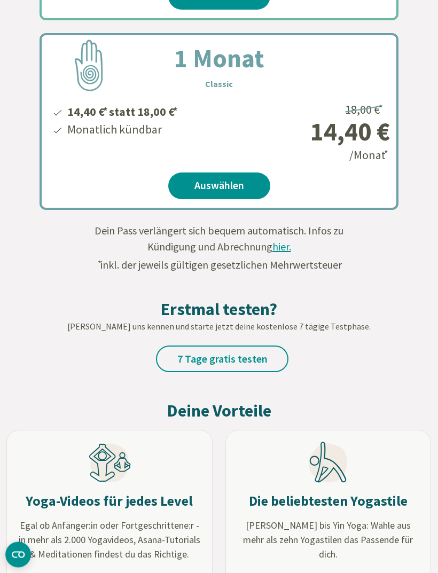
scroll to position [679, 0]
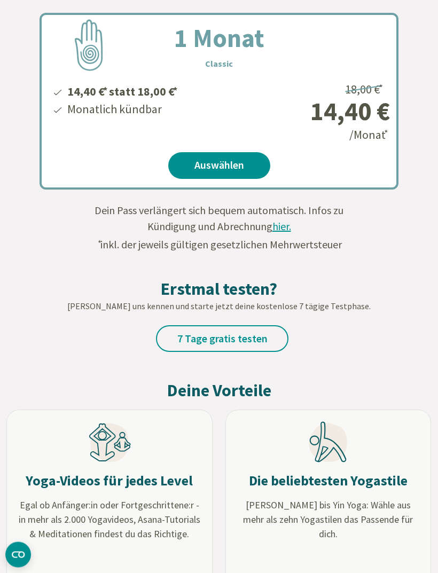
click at [247, 339] on link "7 Tage gratis testen" at bounding box center [222, 339] width 132 height 27
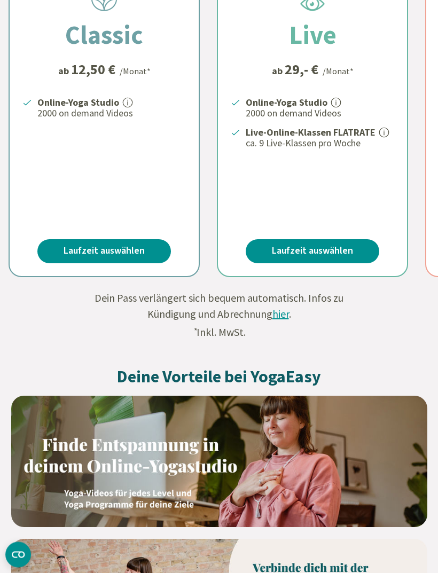
click at [70, 244] on link "Laufzeit auswählen" at bounding box center [104, 252] width 134 height 24
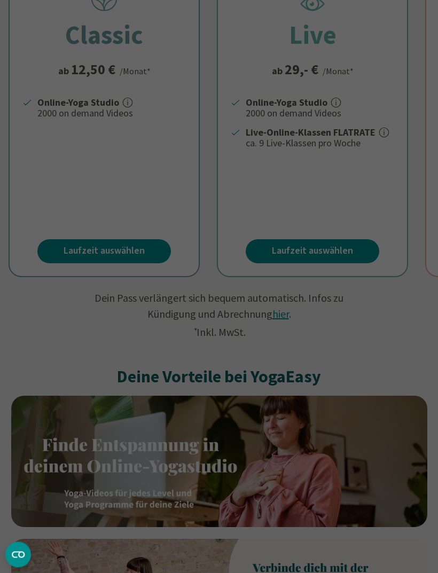
scroll to position [321, 0]
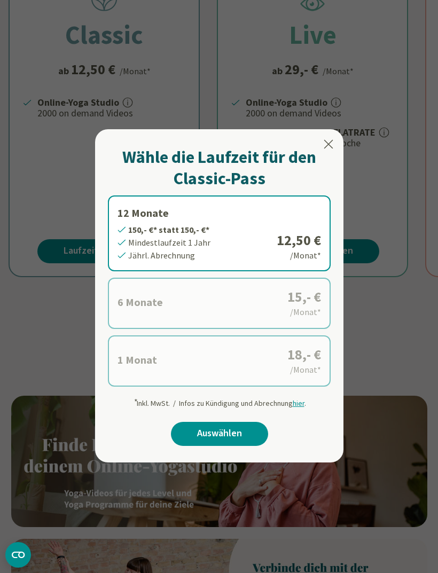
click at [334, 143] on icon at bounding box center [328, 144] width 13 height 13
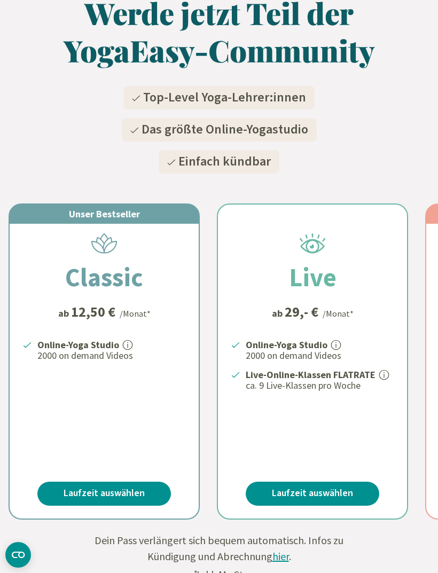
scroll to position [0, 0]
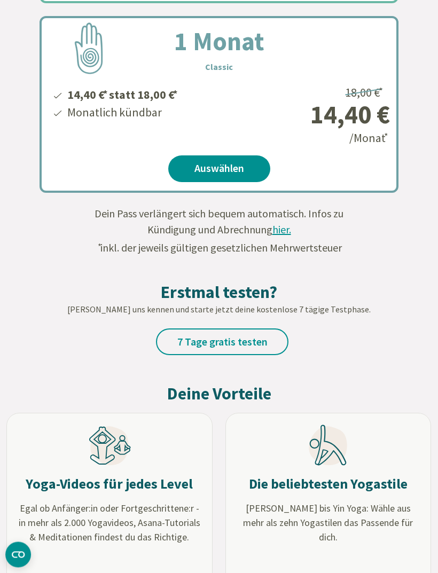
scroll to position [677, 0]
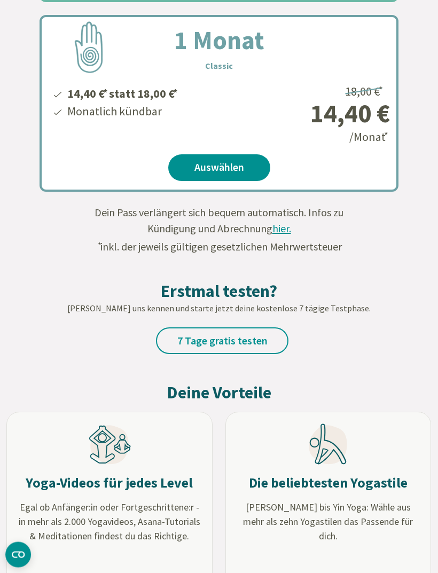
click at [237, 171] on link "Auswählen" at bounding box center [219, 168] width 102 height 27
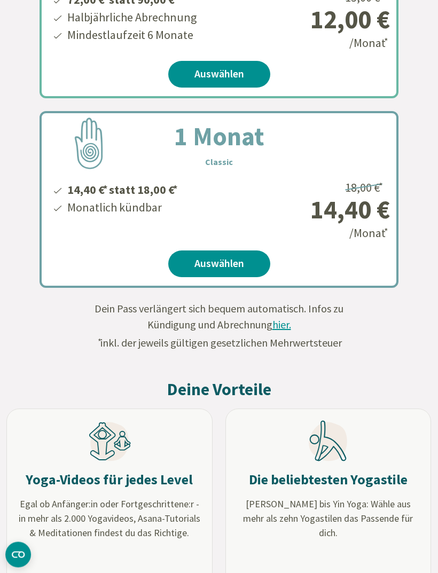
scroll to position [641, 0]
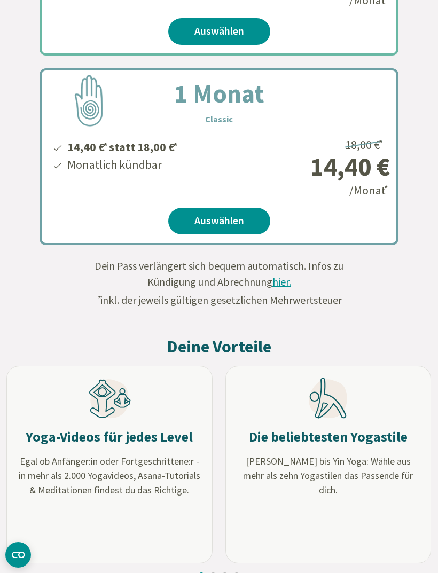
click at [240, 217] on link "Auswählen" at bounding box center [219, 221] width 102 height 27
